Goal: Consume media (video, audio): Consume media (video, audio)

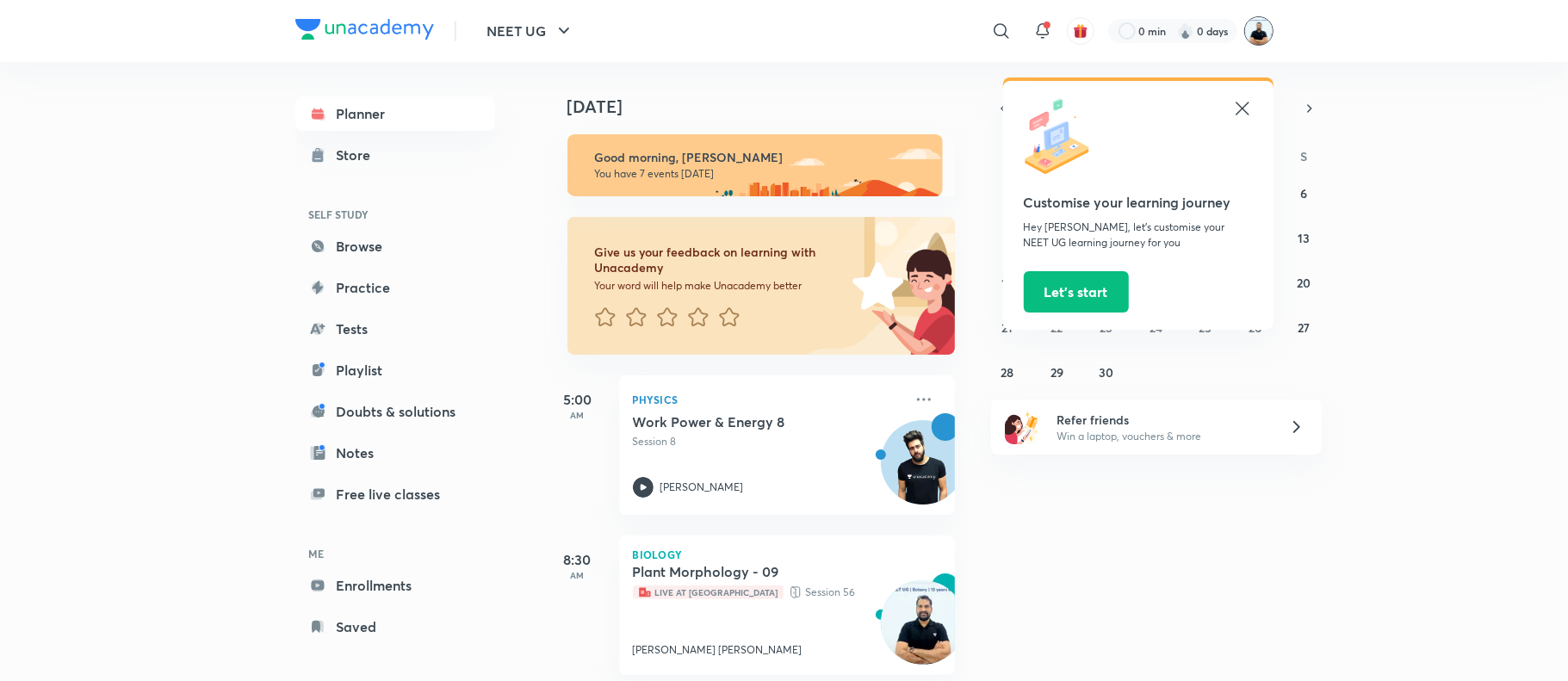
click at [1257, 35] on img at bounding box center [1259, 31] width 29 height 29
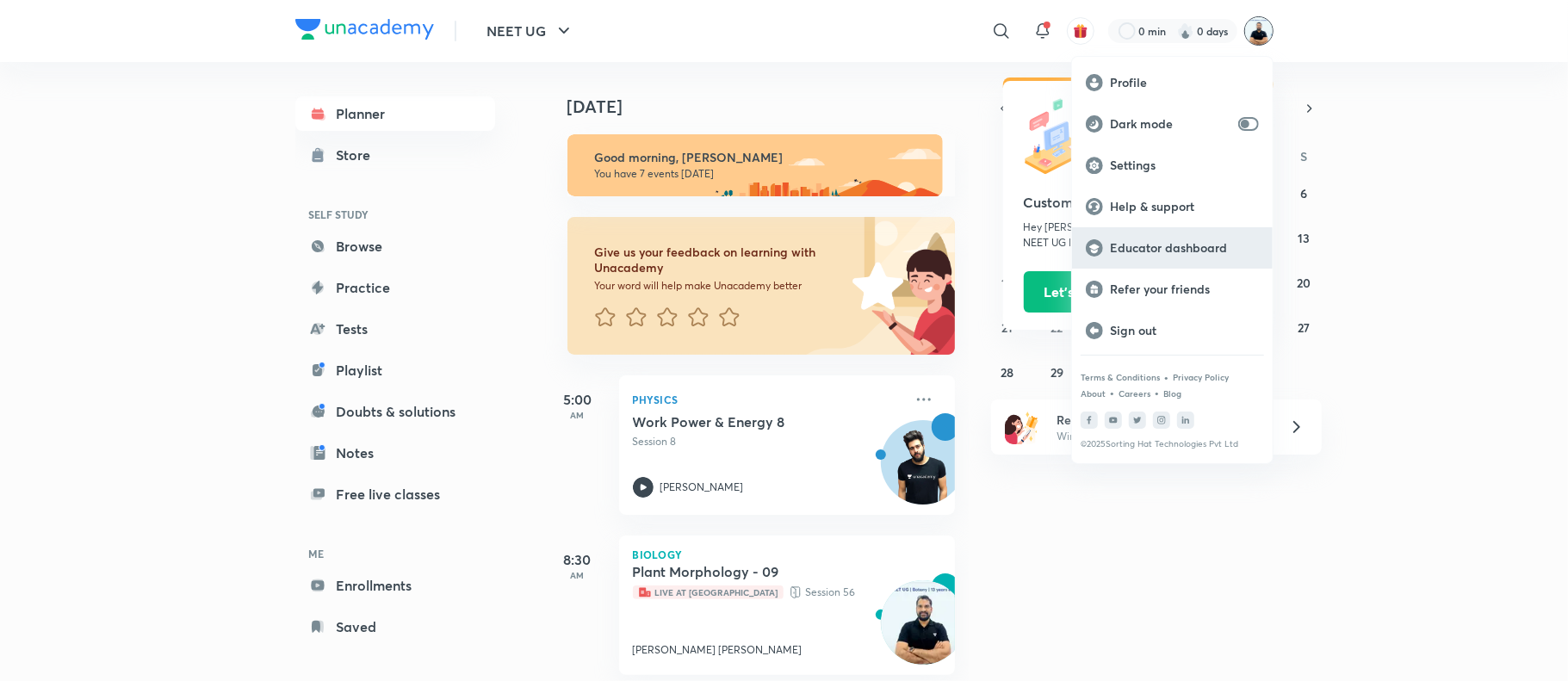
click at [1208, 246] on p "Educator dashboard" at bounding box center [1185, 248] width 149 height 15
